Goal: Information Seeking & Learning: Learn about a topic

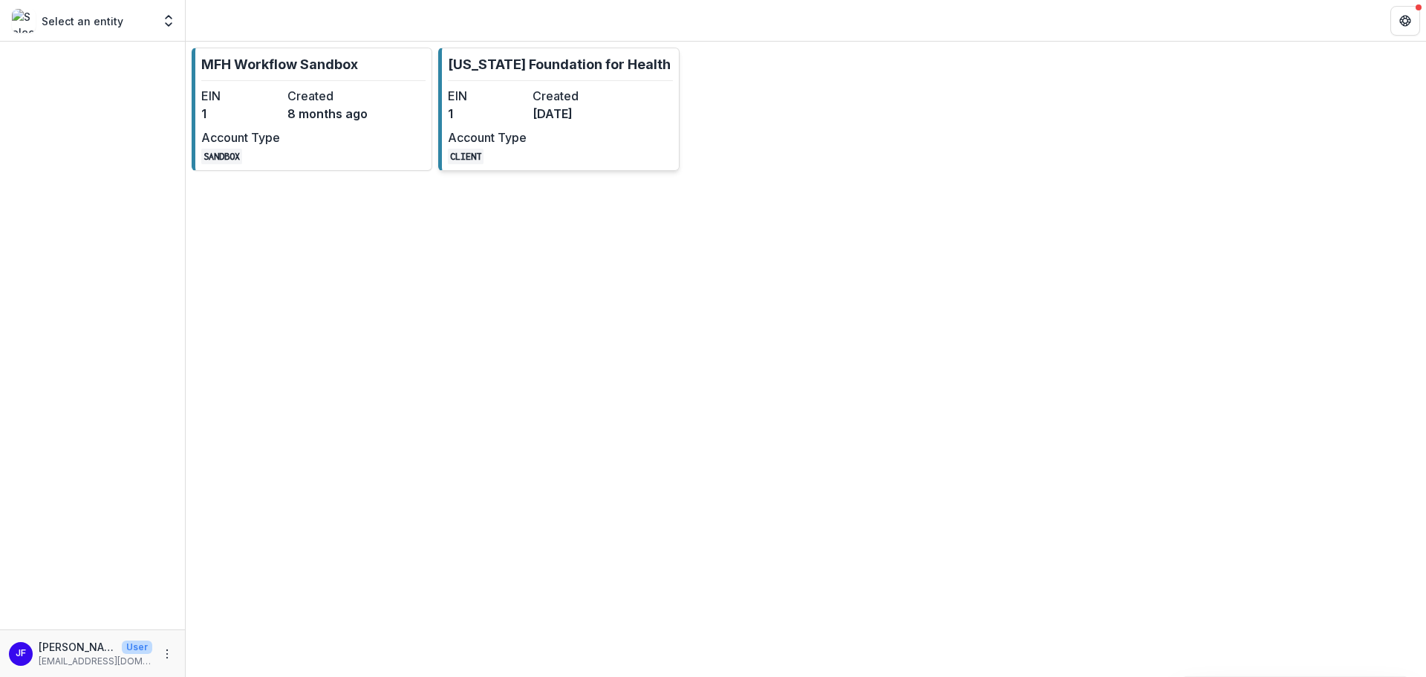
click at [518, 128] on div "EIN 1 Created [DATE] Account Type CLIENT" at bounding box center [529, 125] width 163 height 77
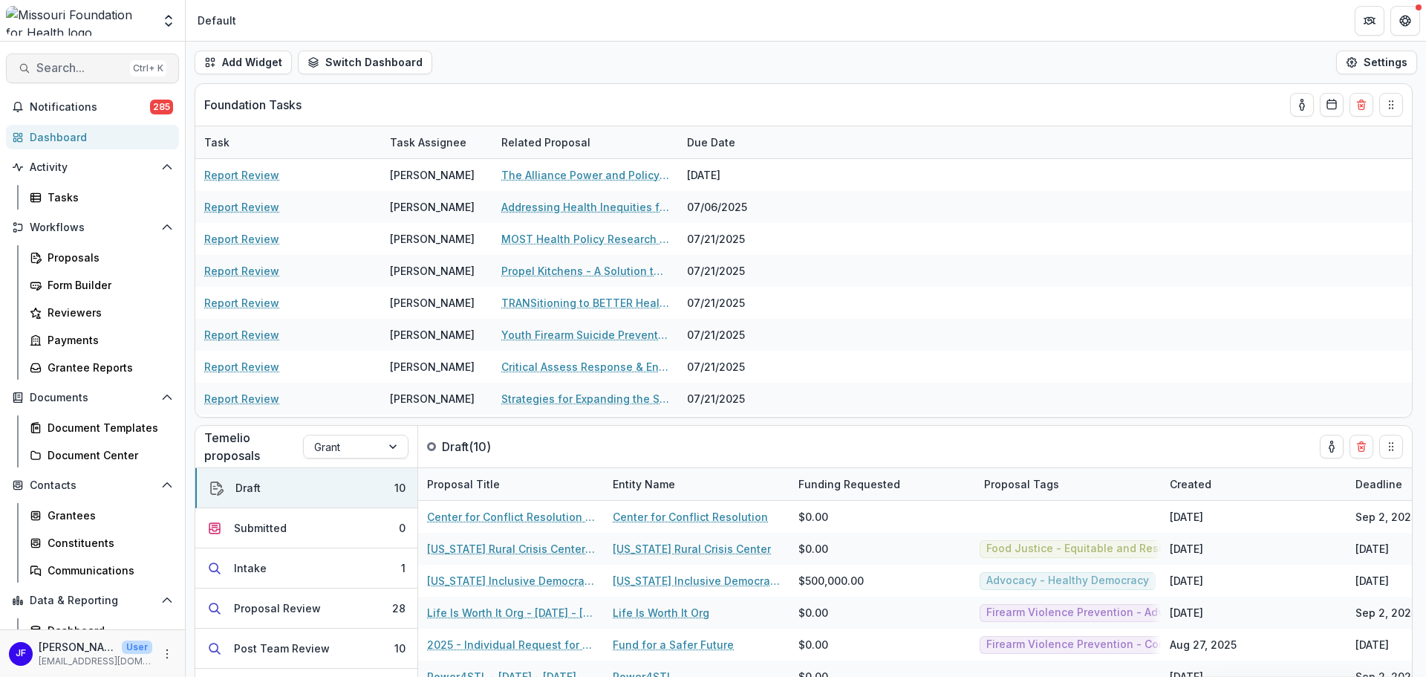
click at [49, 68] on span "Search..." at bounding box center [80, 68] width 88 height 14
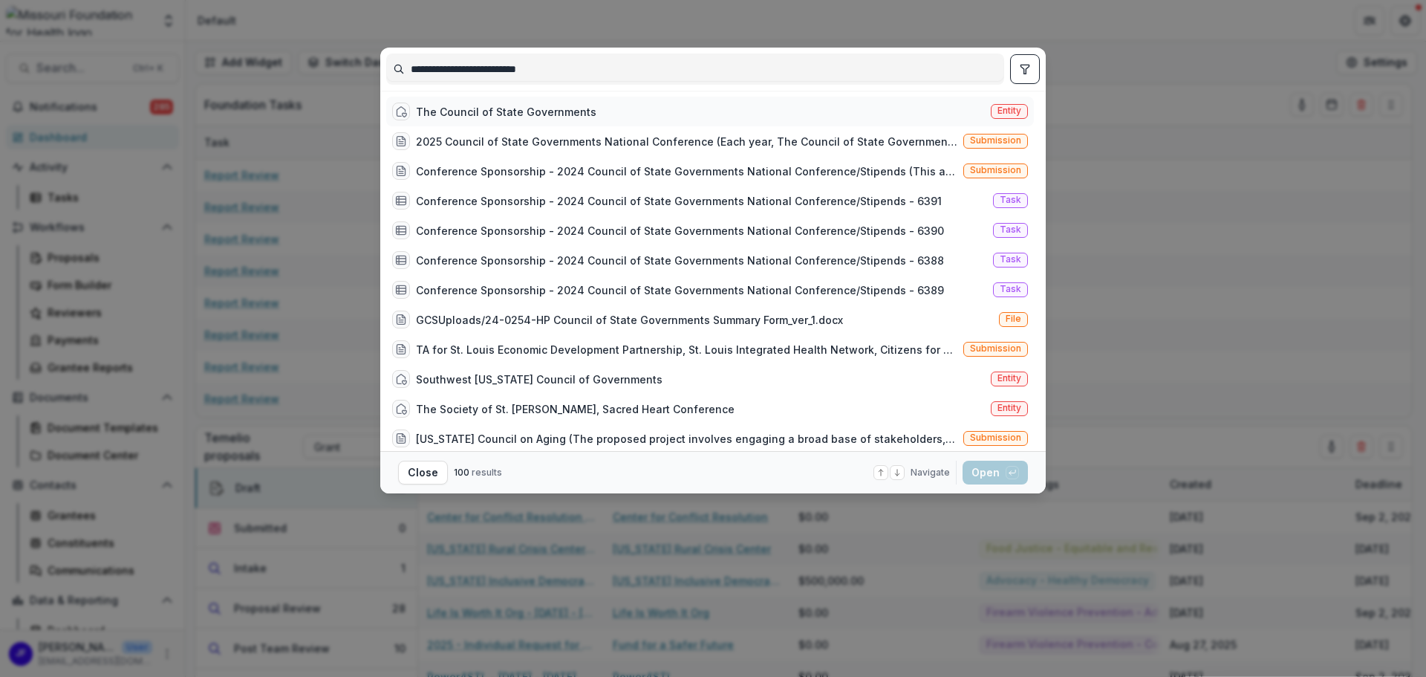
type input "**********"
click at [522, 111] on div "The Council of State Governments" at bounding box center [506, 112] width 181 height 16
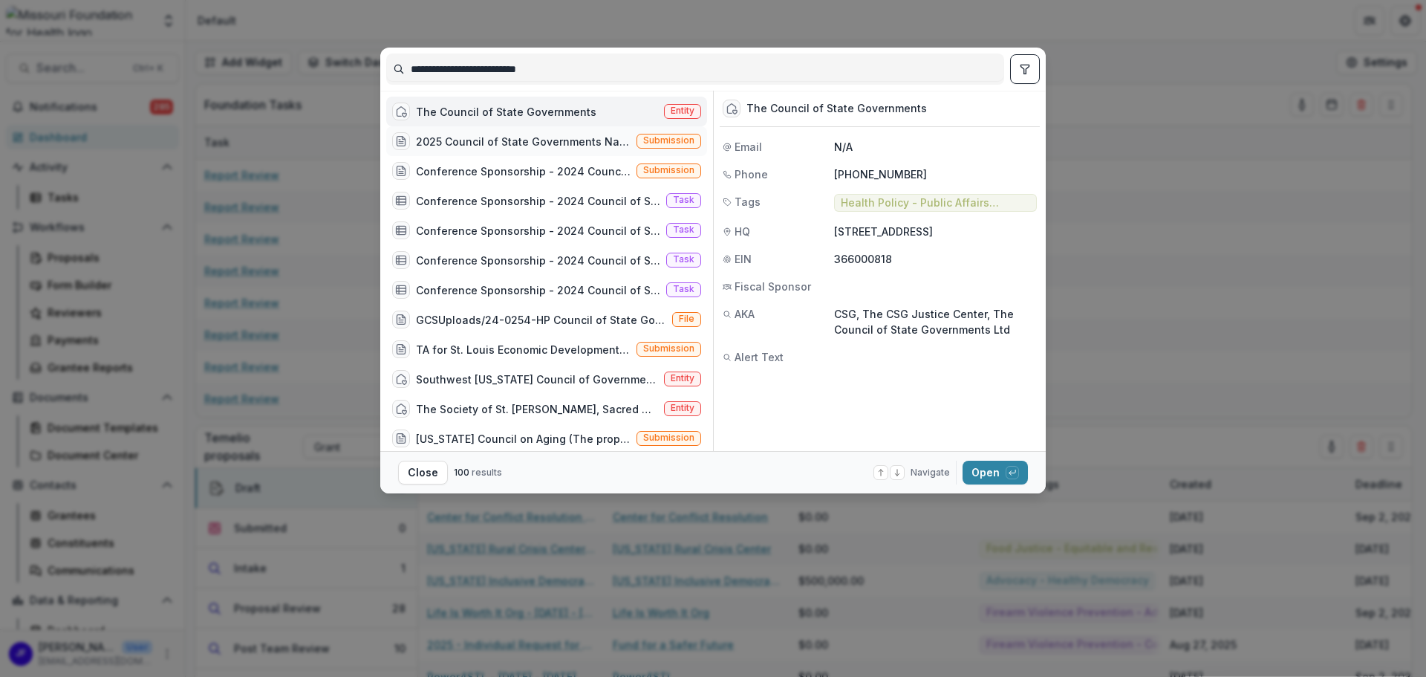
click at [524, 137] on div "2025 Council of State Governments National Conference (Each year, The Council o…" at bounding box center [523, 142] width 215 height 16
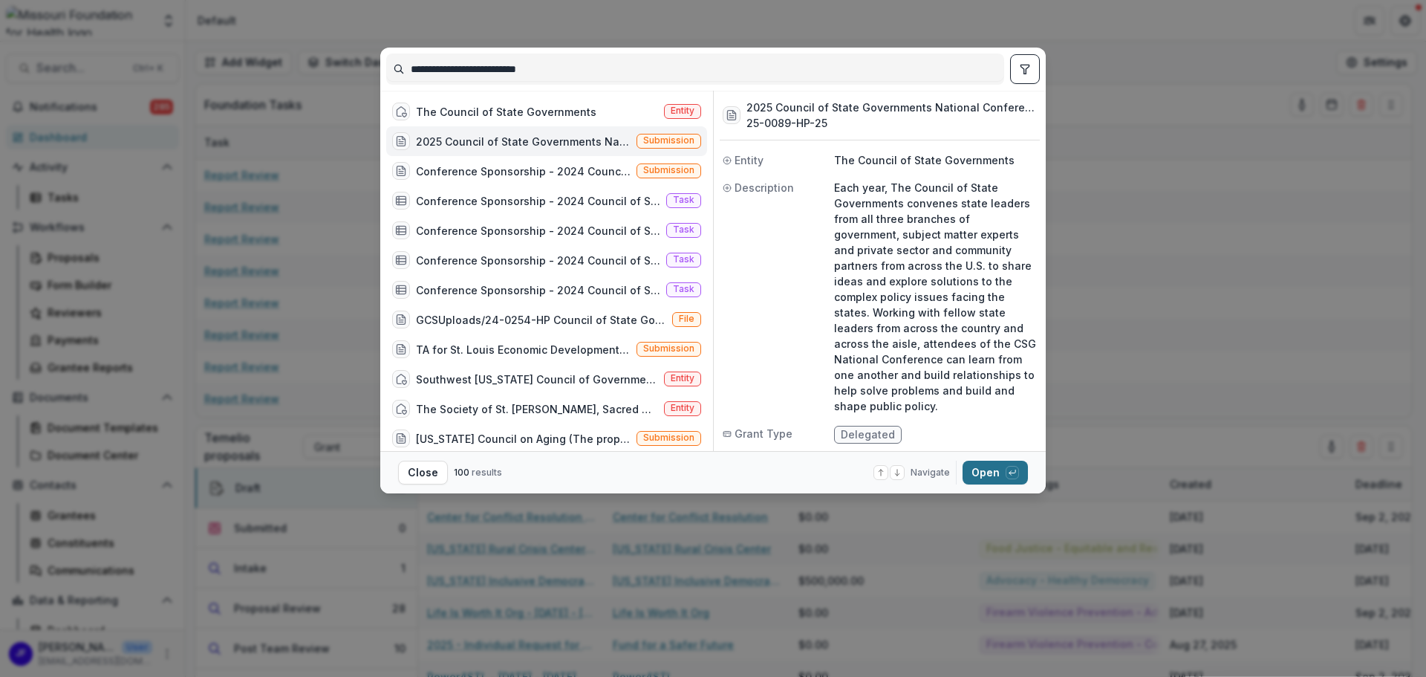
click at [979, 472] on button "Open with enter key" at bounding box center [995, 473] width 65 height 24
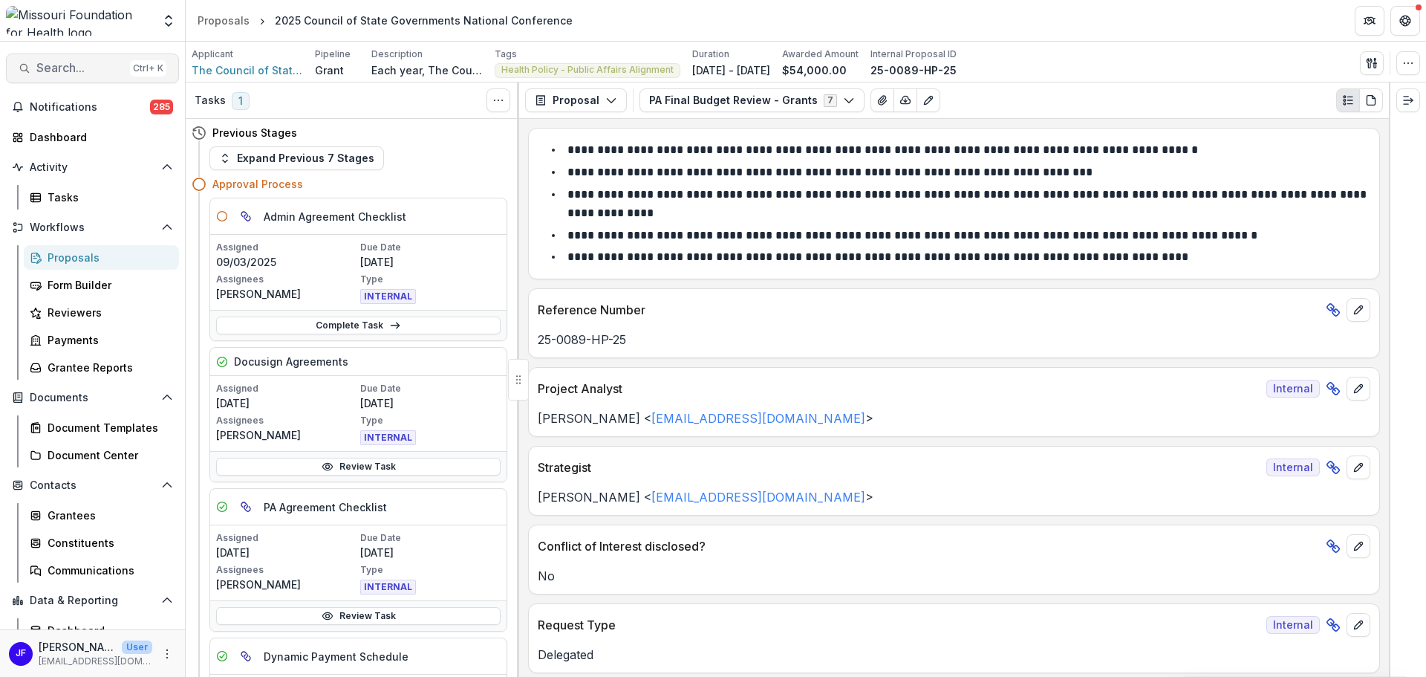
click at [54, 65] on span "Search..." at bounding box center [80, 68] width 88 height 14
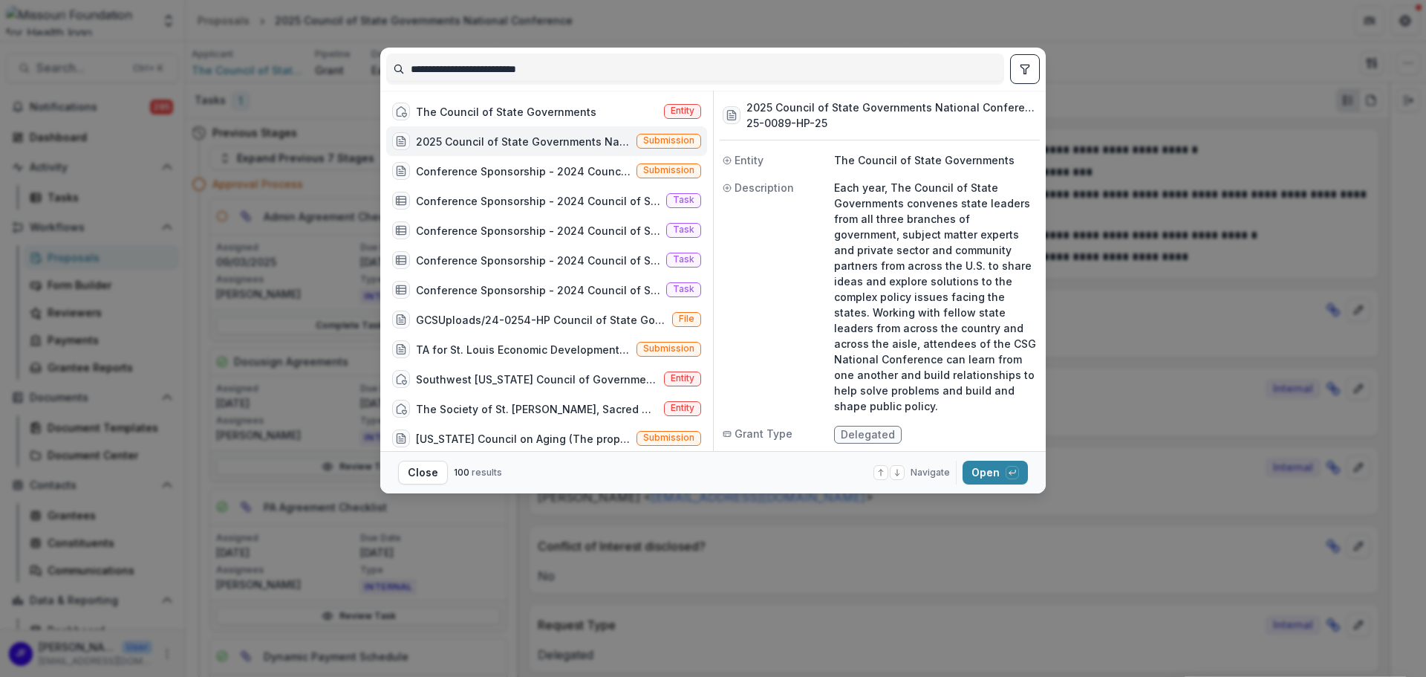
drag, startPoint x: 565, startPoint y: 70, endPoint x: 380, endPoint y: 68, distance: 184.3
click at [380, 68] on div "**********" at bounding box center [713, 69] width 666 height 43
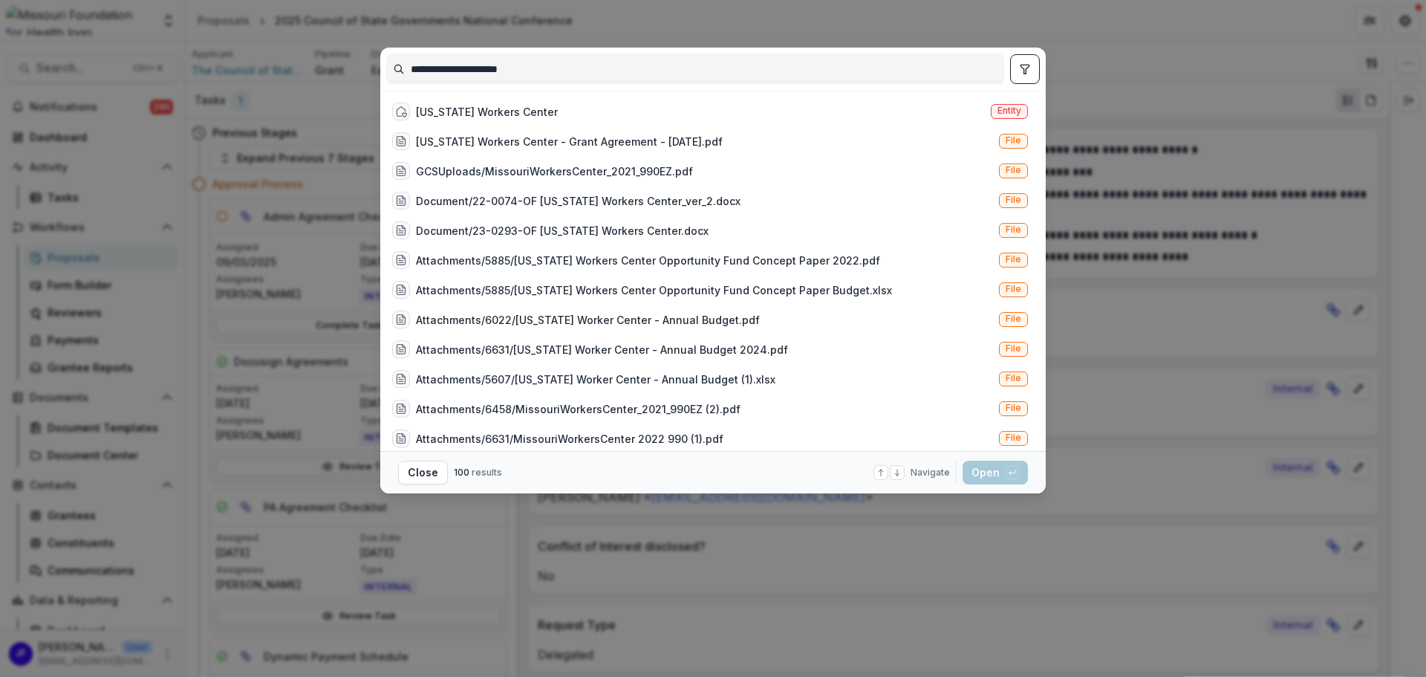
type input "**********"
click at [1022, 68] on icon "toggle filters" at bounding box center [1025, 69] width 8 height 9
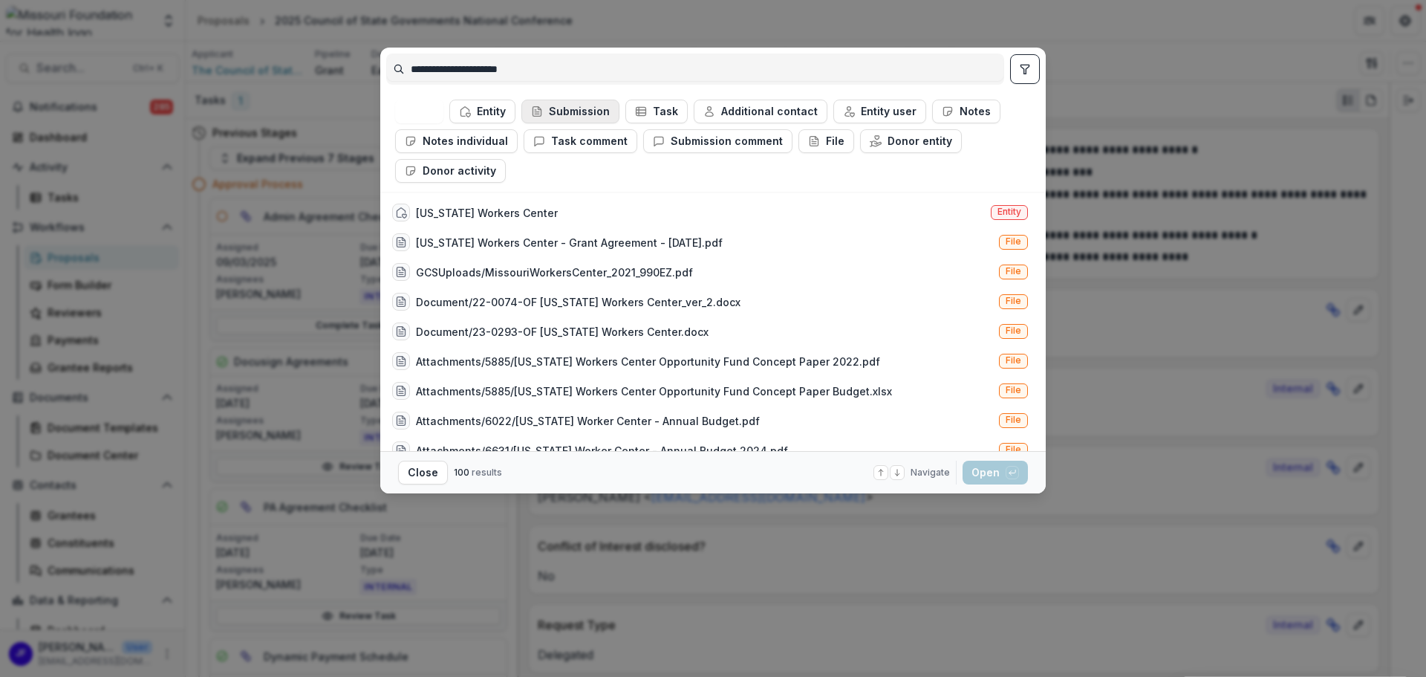
click at [596, 111] on button "Submission" at bounding box center [571, 112] width 98 height 24
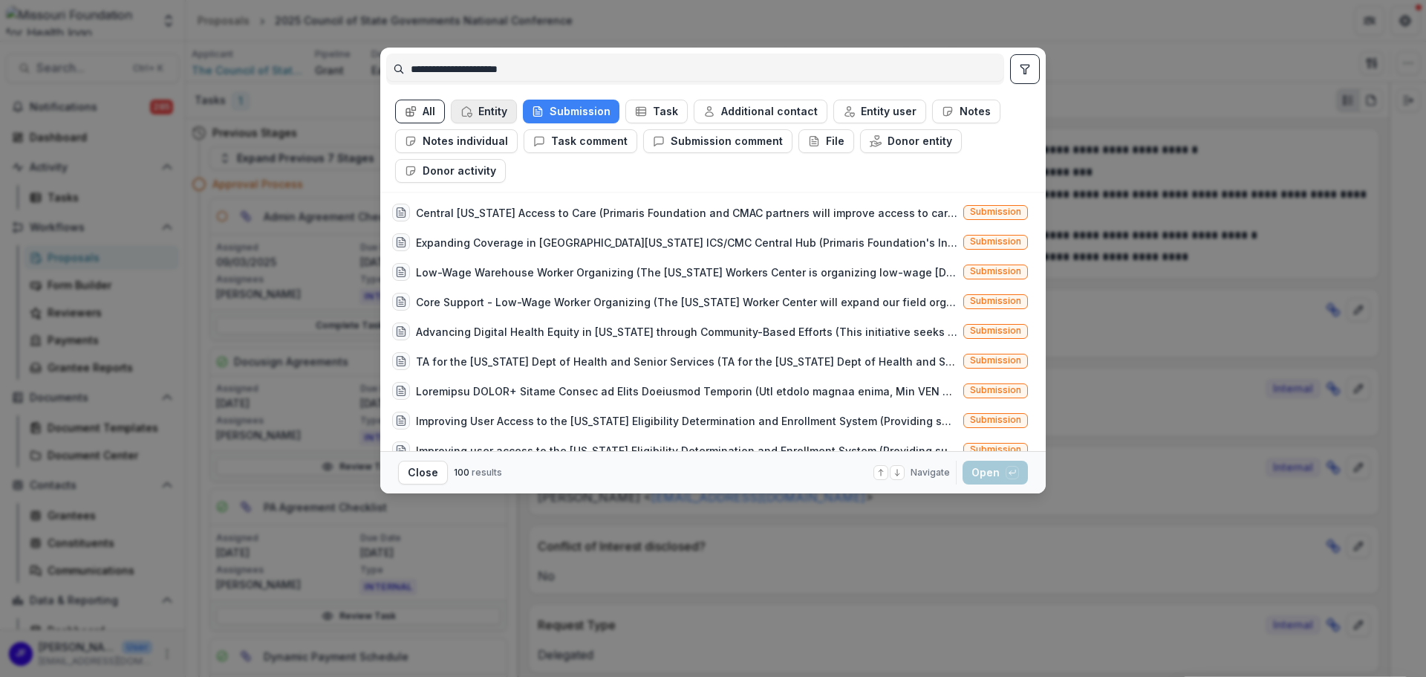
click at [487, 113] on button "Entity" at bounding box center [484, 112] width 66 height 24
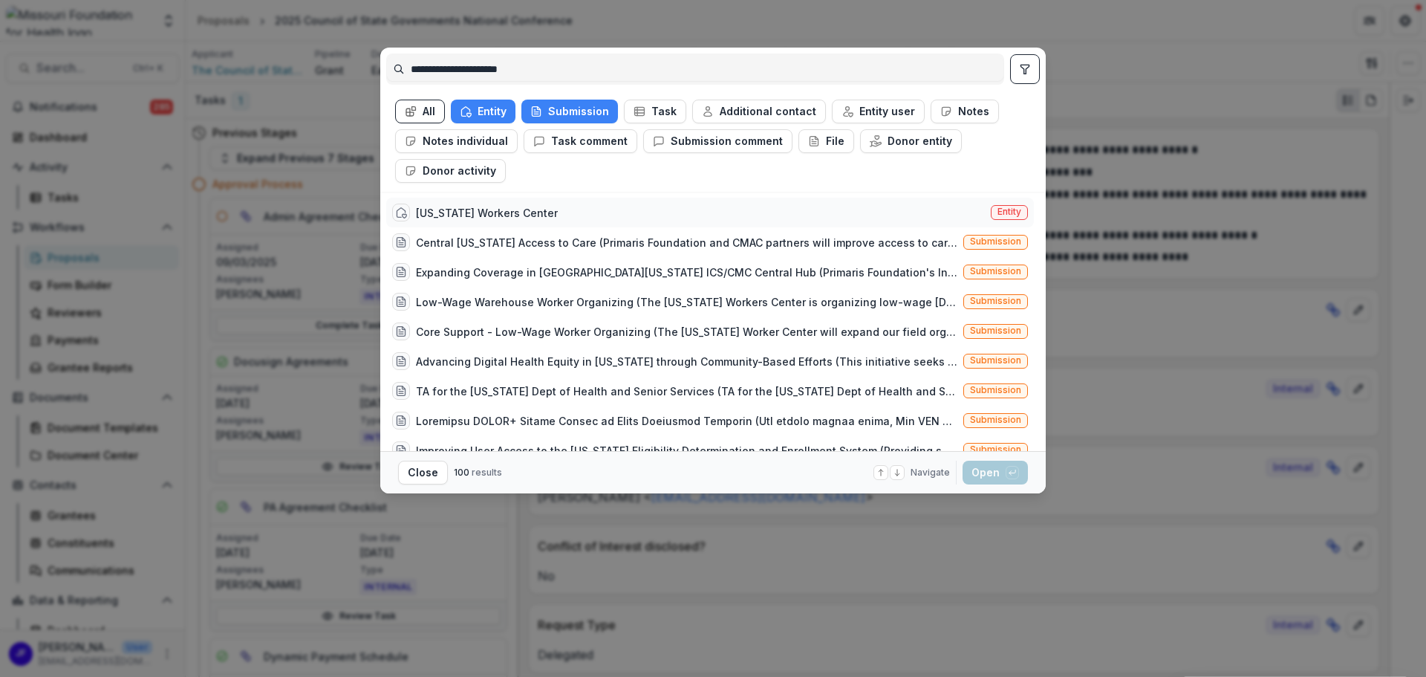
click at [528, 216] on div "[US_STATE] Workers Center" at bounding box center [487, 213] width 142 height 16
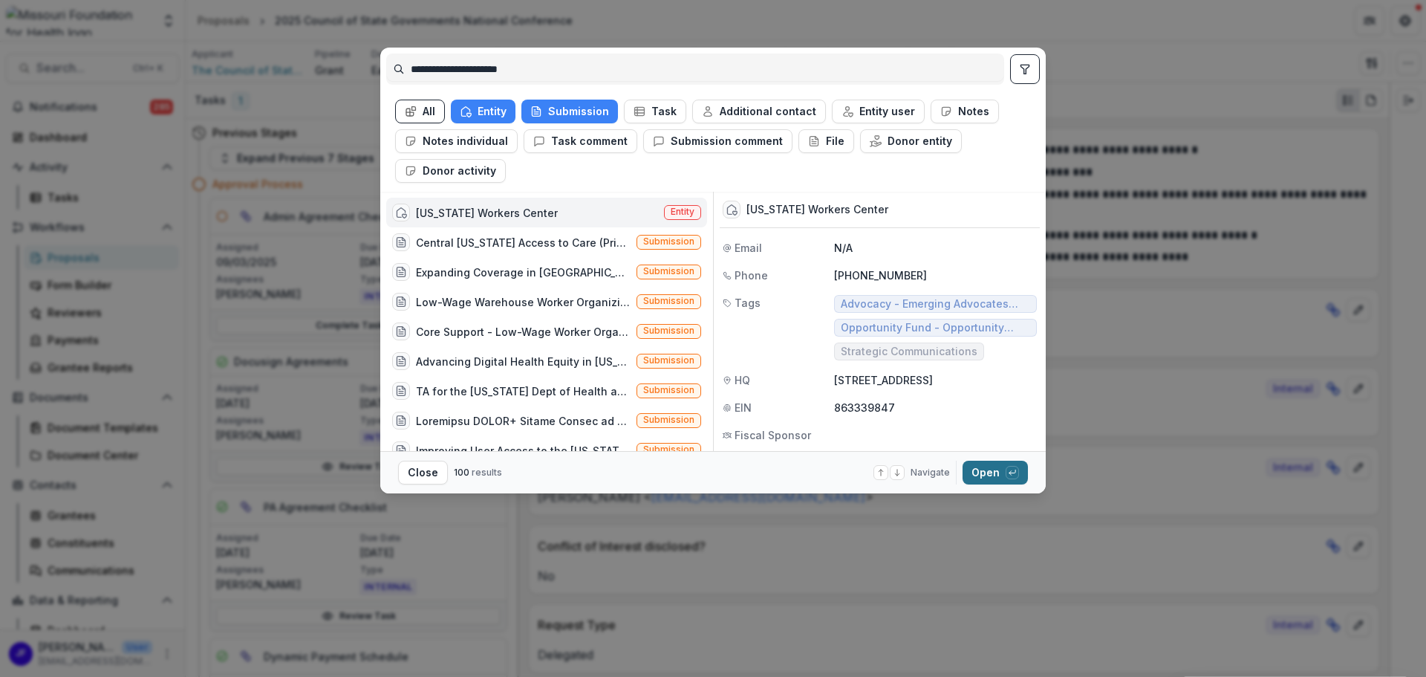
click at [981, 473] on button "Open with enter key" at bounding box center [995, 473] width 65 height 24
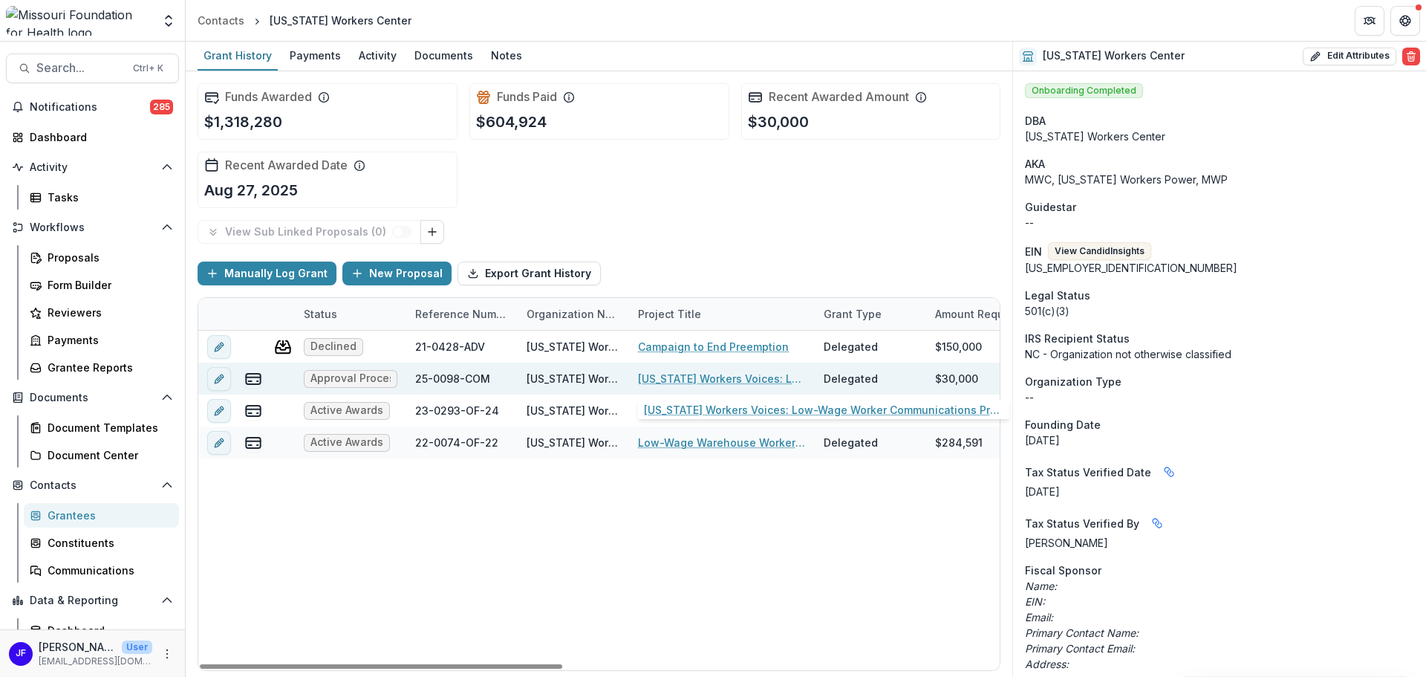
click at [661, 379] on link "[US_STATE] Workers Voices: Low-Wage Worker Communications Program" at bounding box center [722, 379] width 168 height 16
